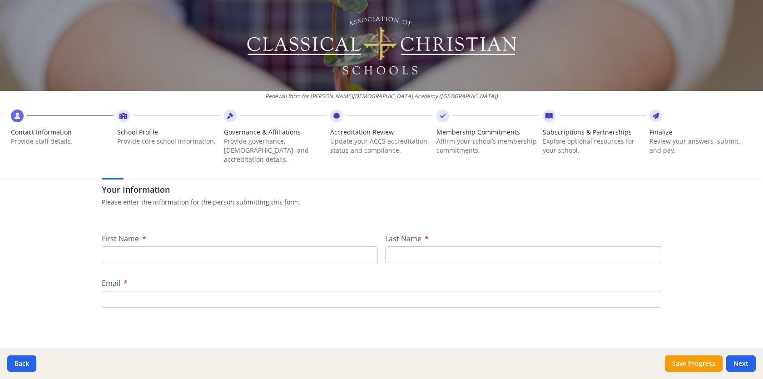
scroll to position [69, 0]
click at [296, 244] on input "First Name" at bounding box center [240, 251] width 276 height 17
type input "[PERSON_NAME]"
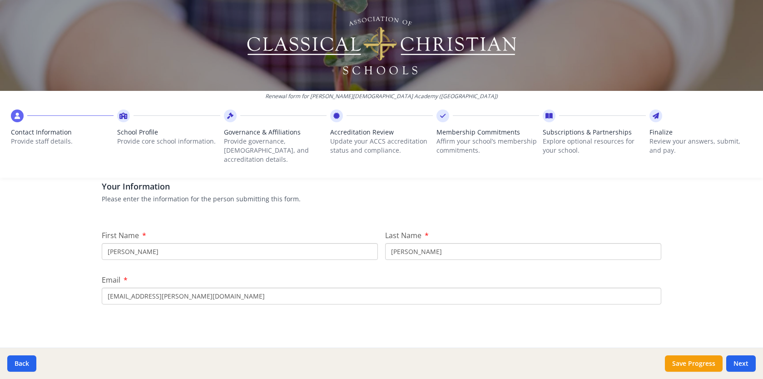
drag, startPoint x: 189, startPoint y: 286, endPoint x: 37, endPoint y: 286, distance: 152.6
click at [37, 286] on div "Renewal form for [PERSON_NAME][DEMOGRAPHIC_DATA] Academy ([GEOGRAPHIC_DATA]) Co…" at bounding box center [381, 189] width 763 height 379
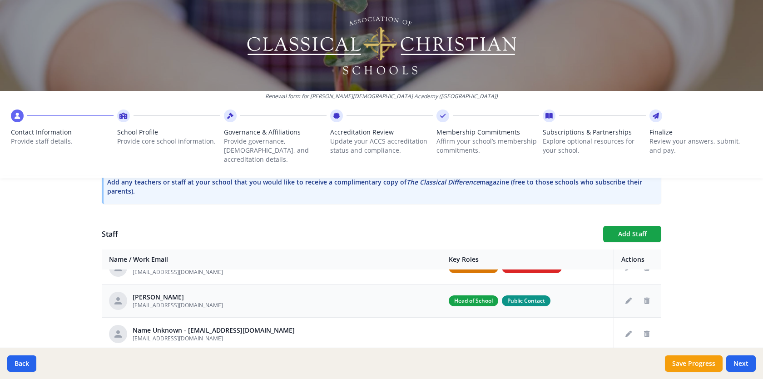
scroll to position [21, 0]
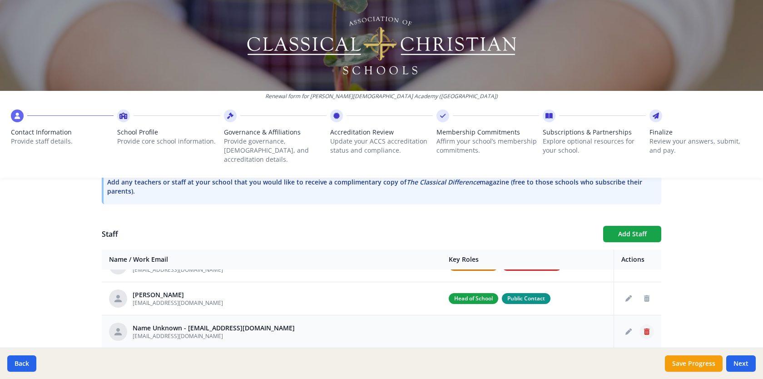
type input "[EMAIL_ADDRESS][DOMAIN_NAME]"
click at [644, 324] on button "Delete staff" at bounding box center [646, 331] width 15 height 15
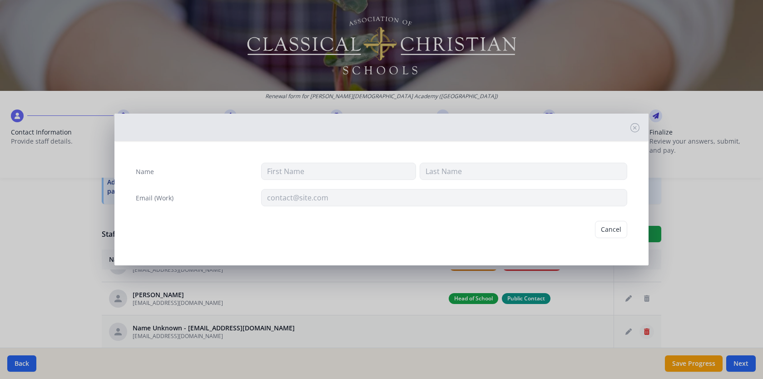
type input "[EMAIL_ADDRESS][DOMAIN_NAME]"
click at [612, 227] on button "Delete" at bounding box center [611, 229] width 31 height 17
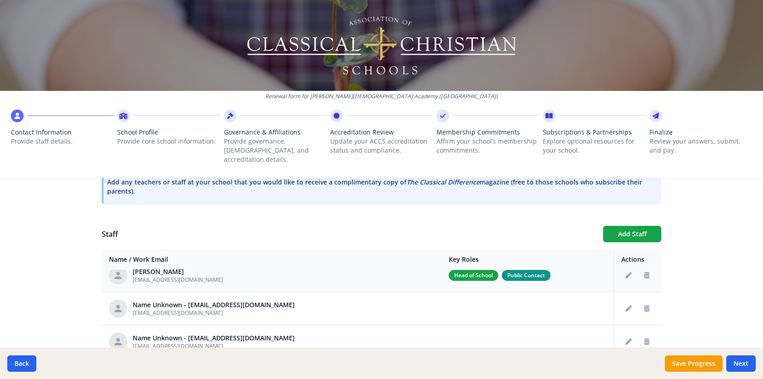
scroll to position [45, 0]
click at [644, 304] on button "Delete staff" at bounding box center [646, 307] width 15 height 15
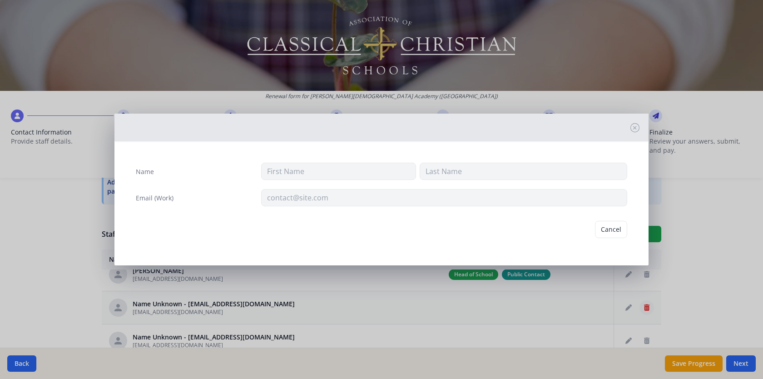
type input "[EMAIL_ADDRESS][DOMAIN_NAME]"
click at [610, 236] on button "Delete" at bounding box center [611, 229] width 31 height 17
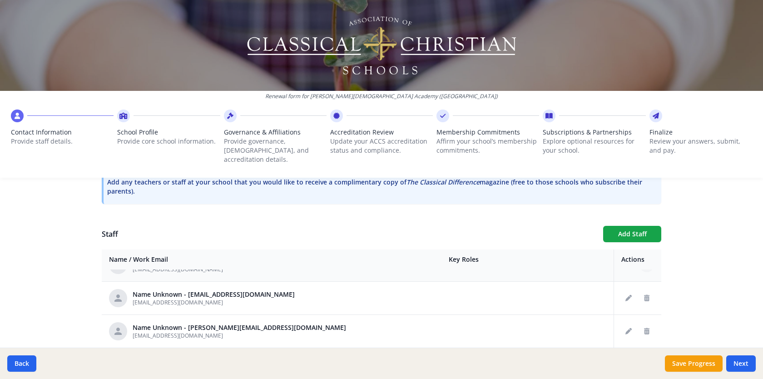
scroll to position [88, 0]
click at [649, 327] on icon "Delete staff" at bounding box center [646, 330] width 5 height 6
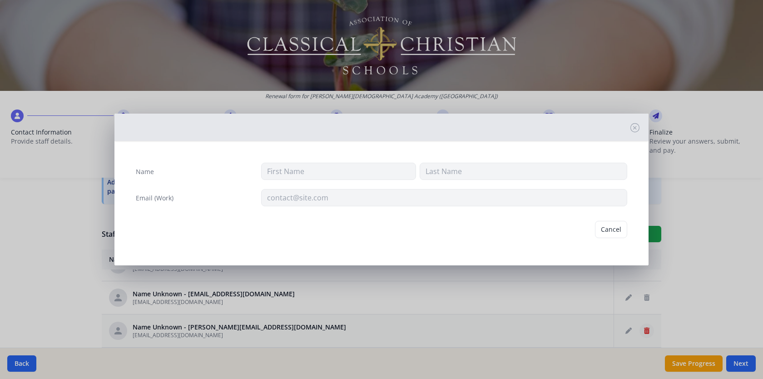
type input "[EMAIL_ADDRESS][DOMAIN_NAME]"
click at [619, 228] on button "Delete" at bounding box center [611, 229] width 31 height 17
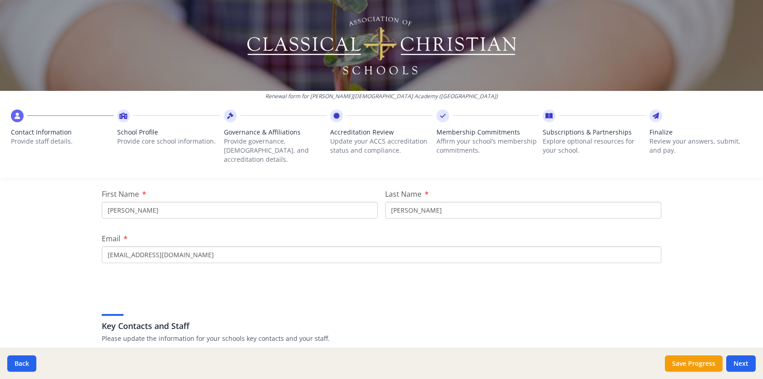
scroll to position [108, 0]
